Goal: Task Accomplishment & Management: Manage account settings

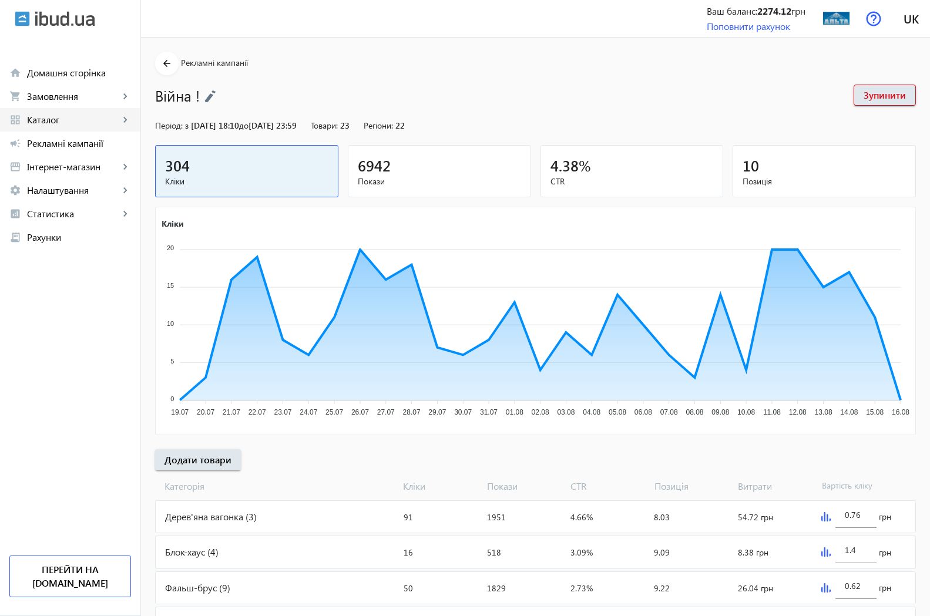
click at [51, 119] on span "Каталог" at bounding box center [73, 120] width 92 height 12
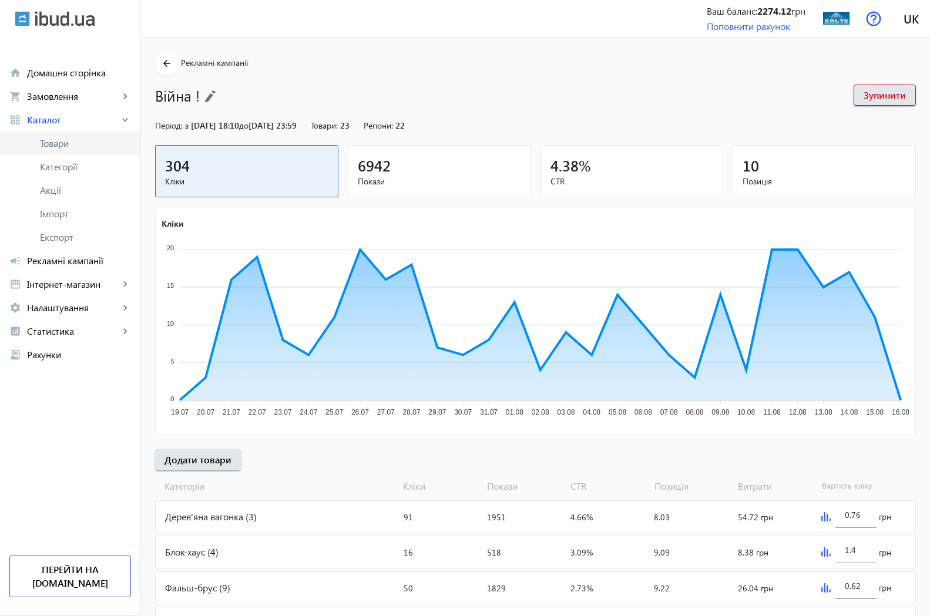
click at [58, 144] on span "Товари" at bounding box center [85, 143] width 91 height 12
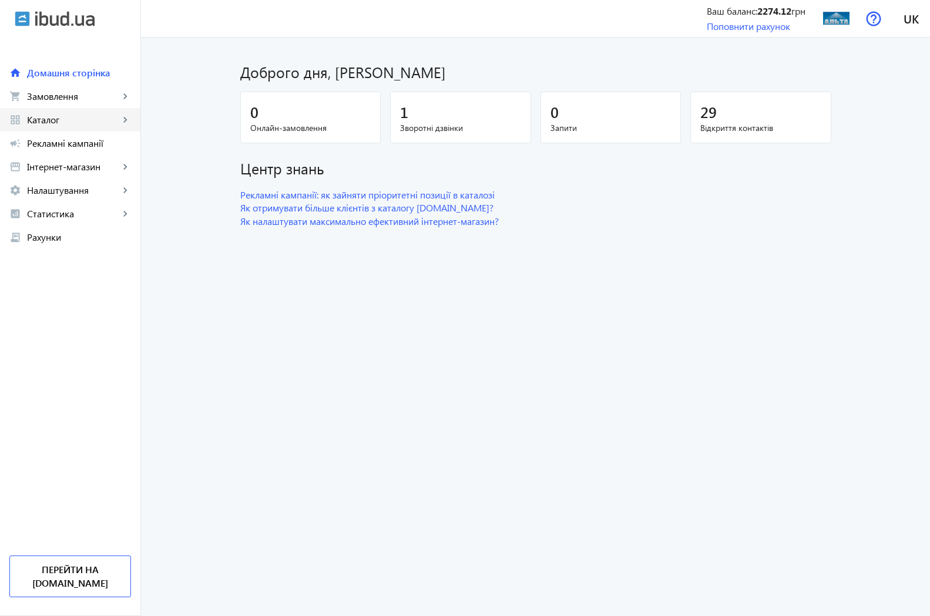
click at [53, 122] on span "Каталог" at bounding box center [73, 120] width 92 height 12
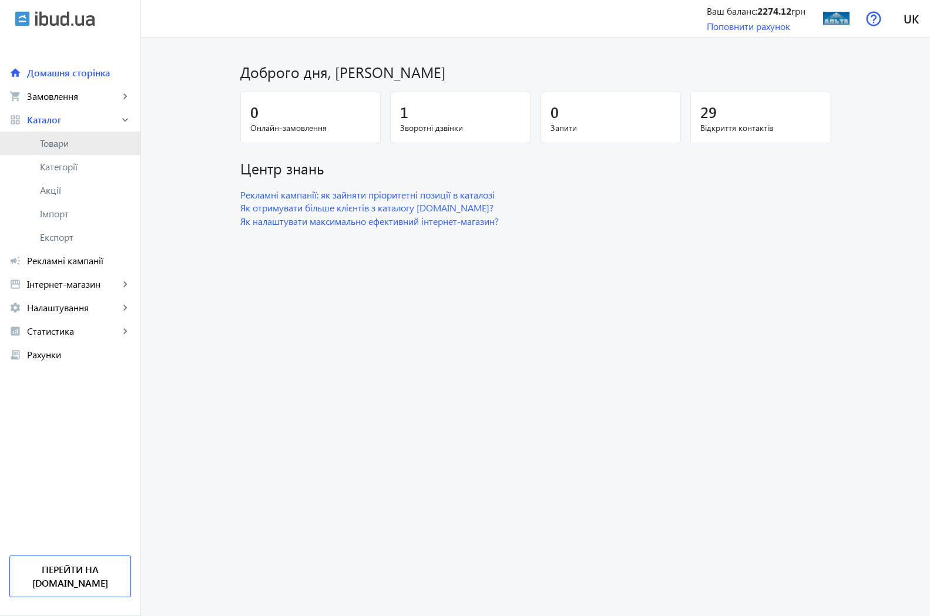
click at [69, 144] on span "Товари" at bounding box center [85, 143] width 91 height 12
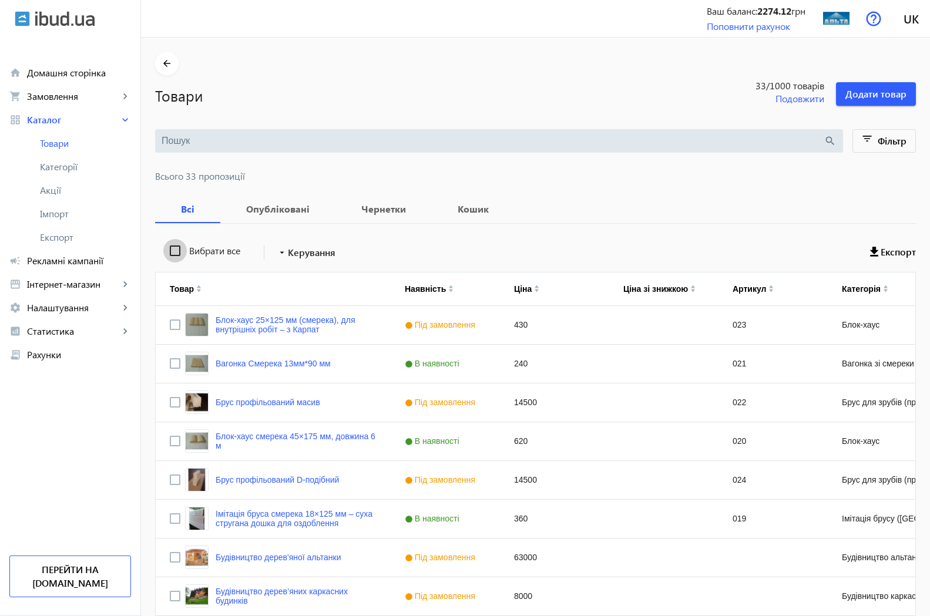
click at [164, 252] on input "Вибрати все" at bounding box center [174, 250] width 23 height 23
checkbox input "true"
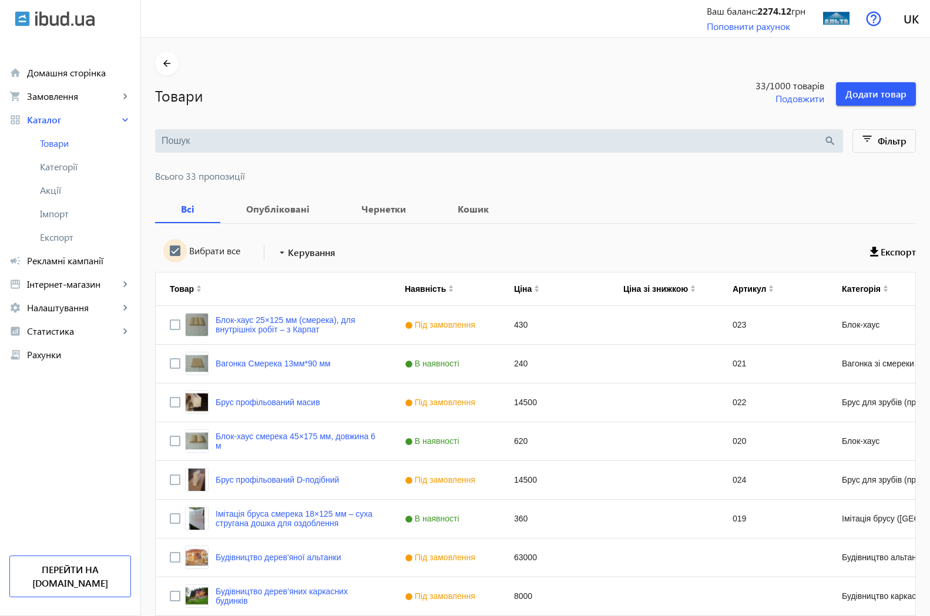
checkbox input "true"
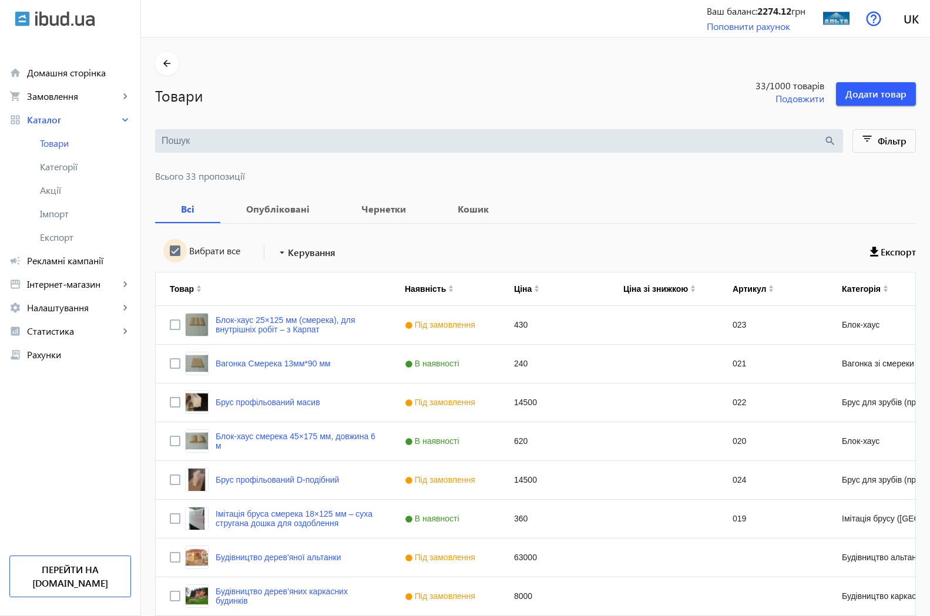
checkbox input "true"
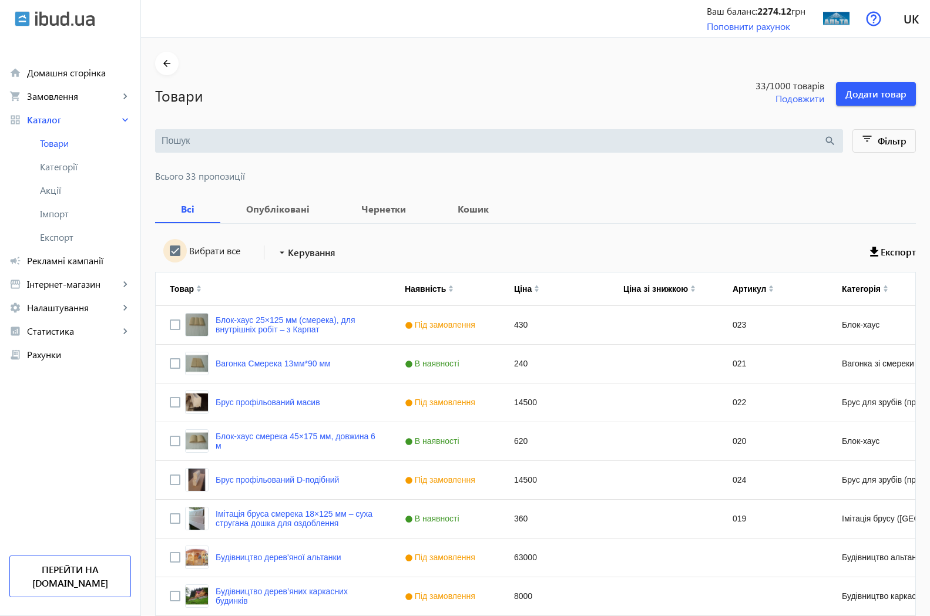
checkbox input "true"
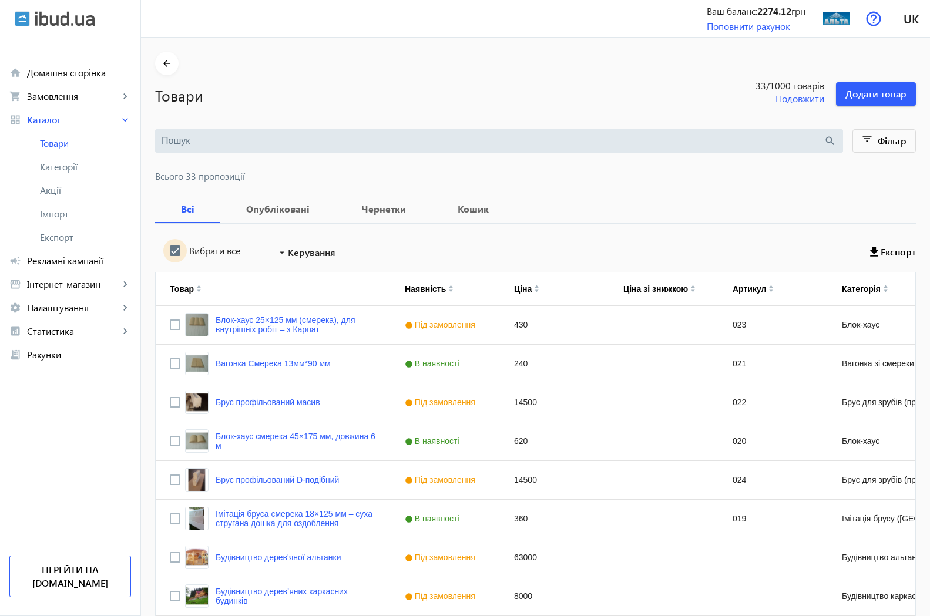
checkbox input "true"
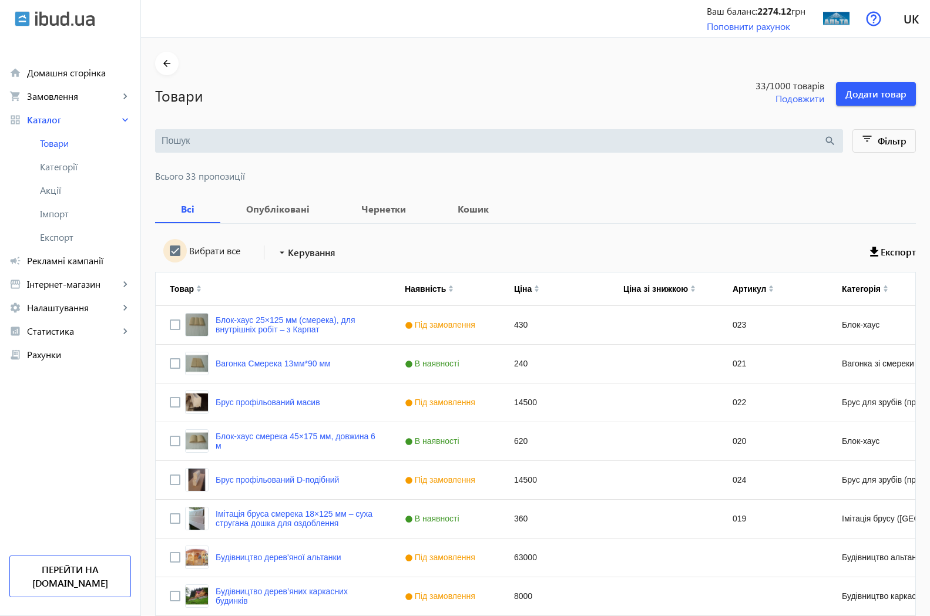
checkbox input "true"
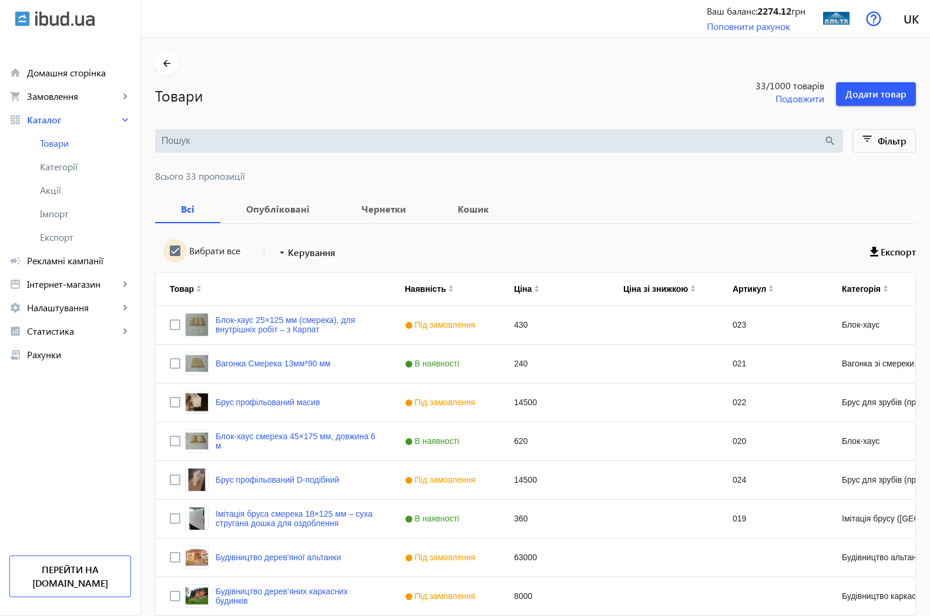
checkbox input "true"
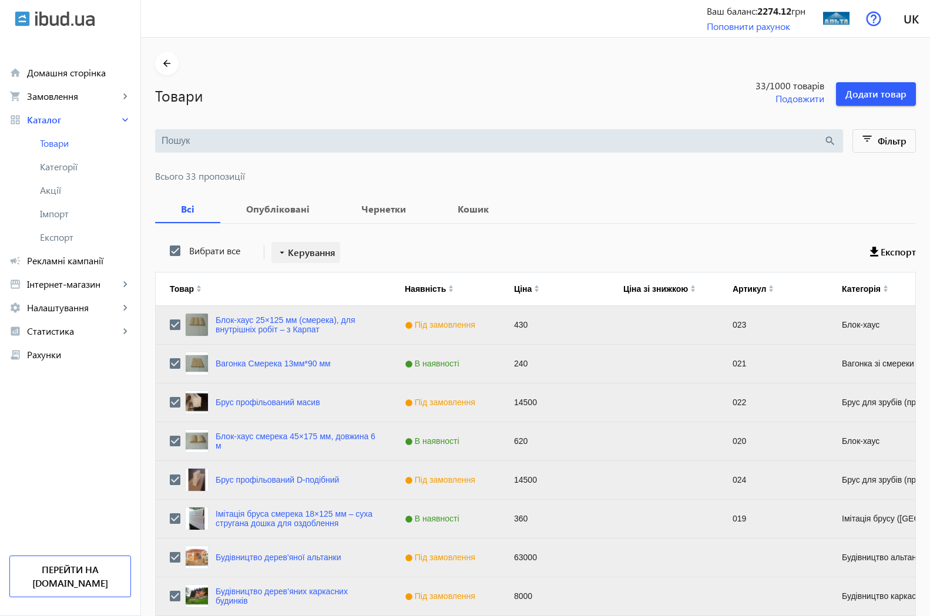
click at [276, 252] on mat-icon "arrow_drop_down" at bounding box center [282, 253] width 12 height 12
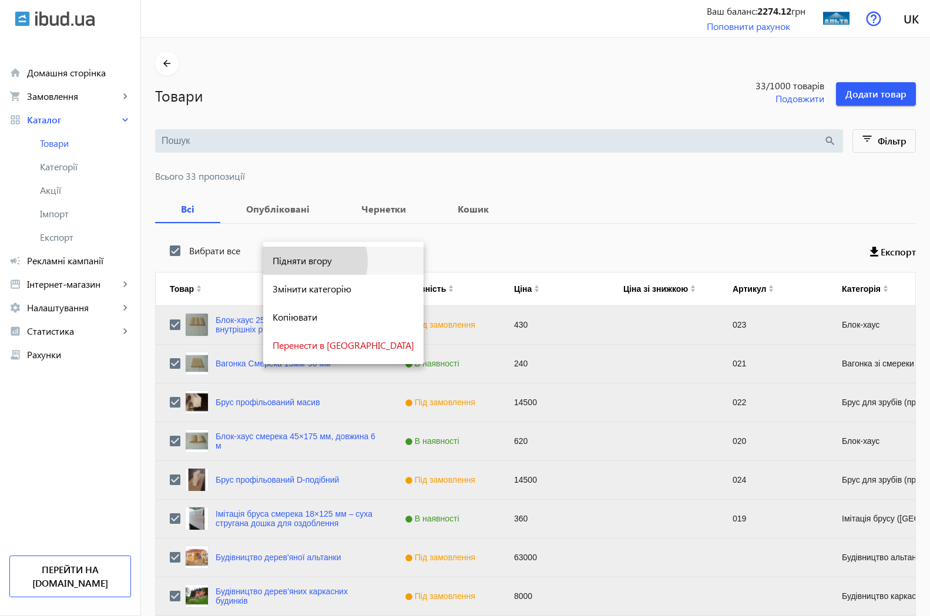
click at [307, 260] on span "Підняти вгору" at bounding box center [343, 260] width 142 height 9
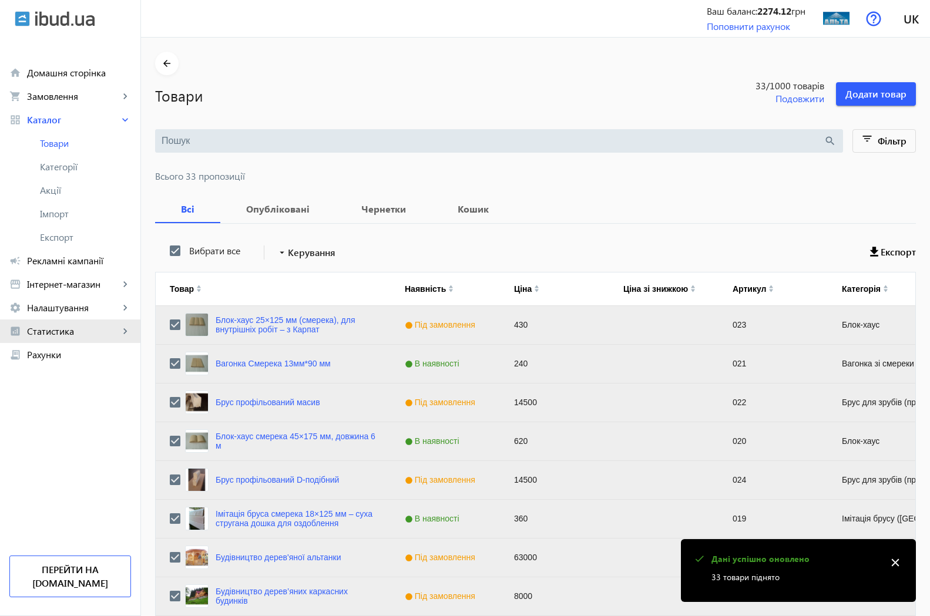
click at [55, 332] on span "Статистика" at bounding box center [73, 331] width 92 height 12
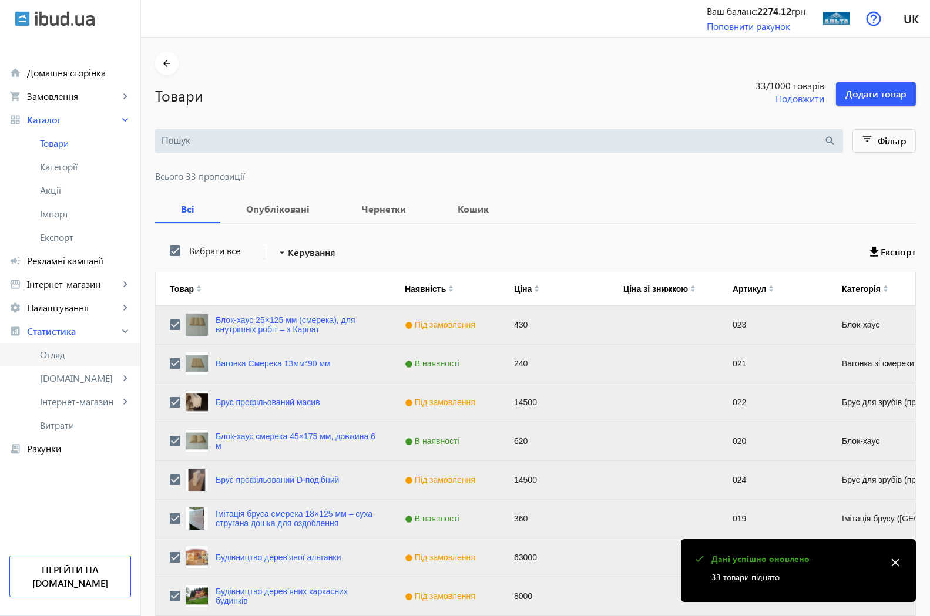
click at [52, 350] on span "Огляд" at bounding box center [85, 355] width 91 height 12
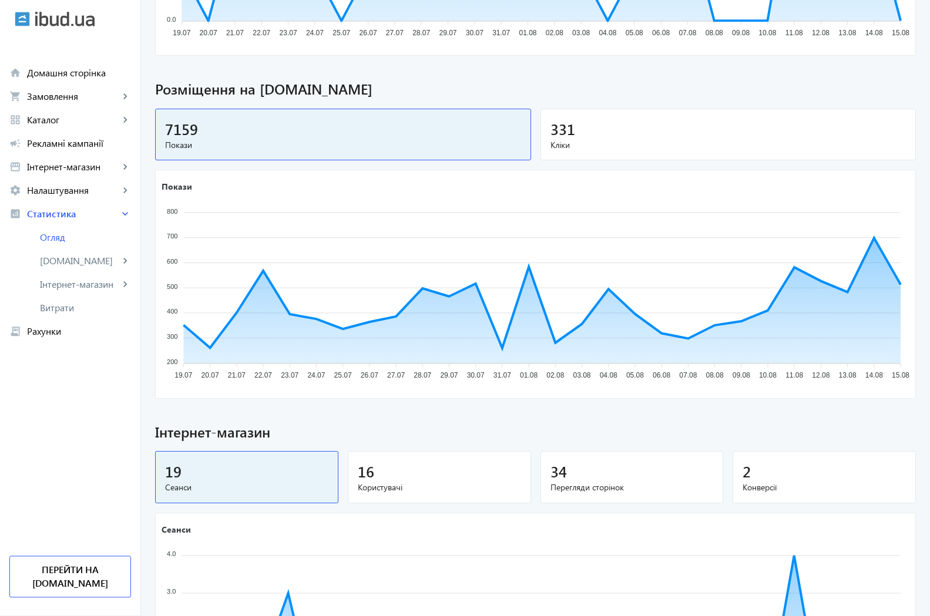
scroll to position [359, 0]
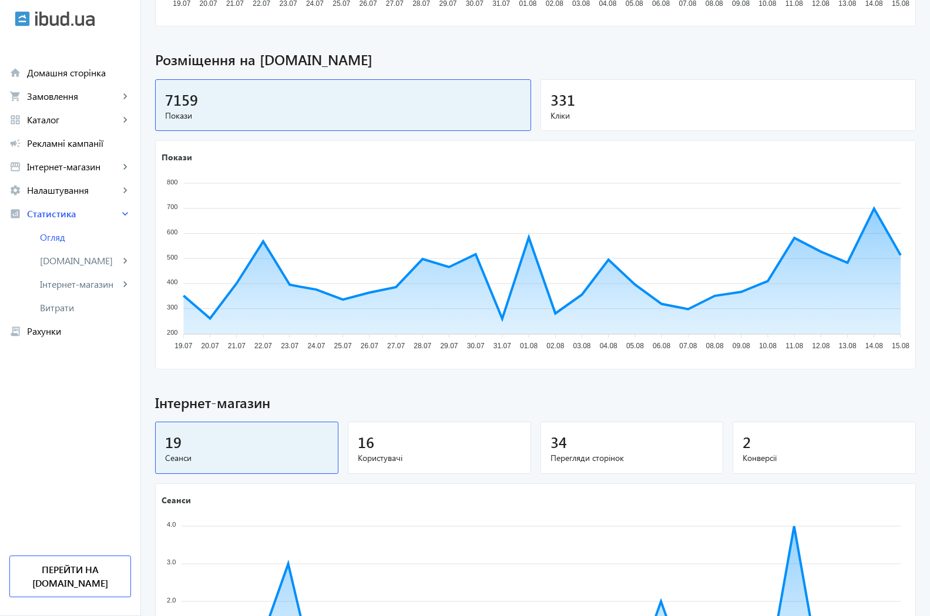
click at [573, 112] on span "Кліки" at bounding box center [728, 116] width 356 height 12
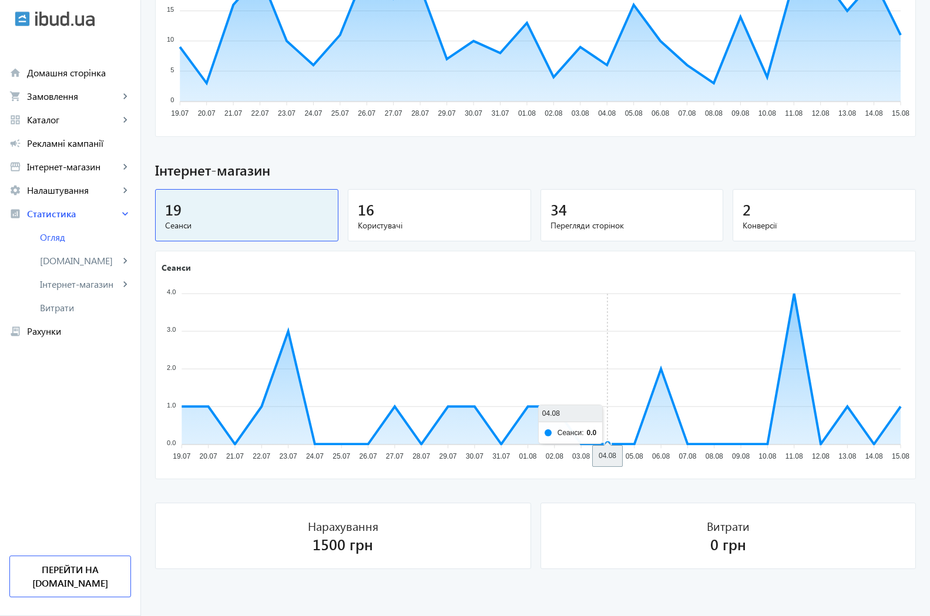
scroll to position [593, 0]
